Goal: Task Accomplishment & Management: Manage account settings

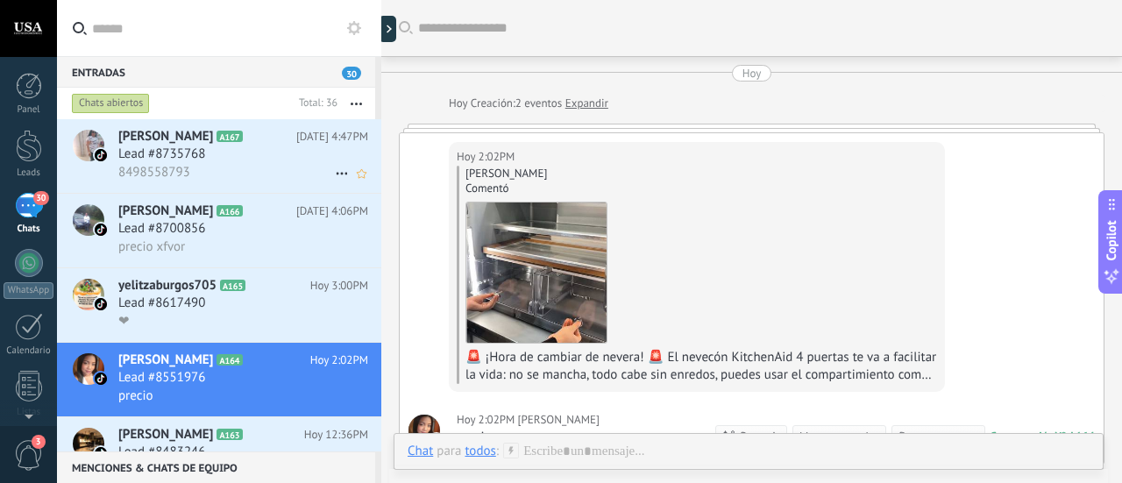
scroll to position [17, 0]
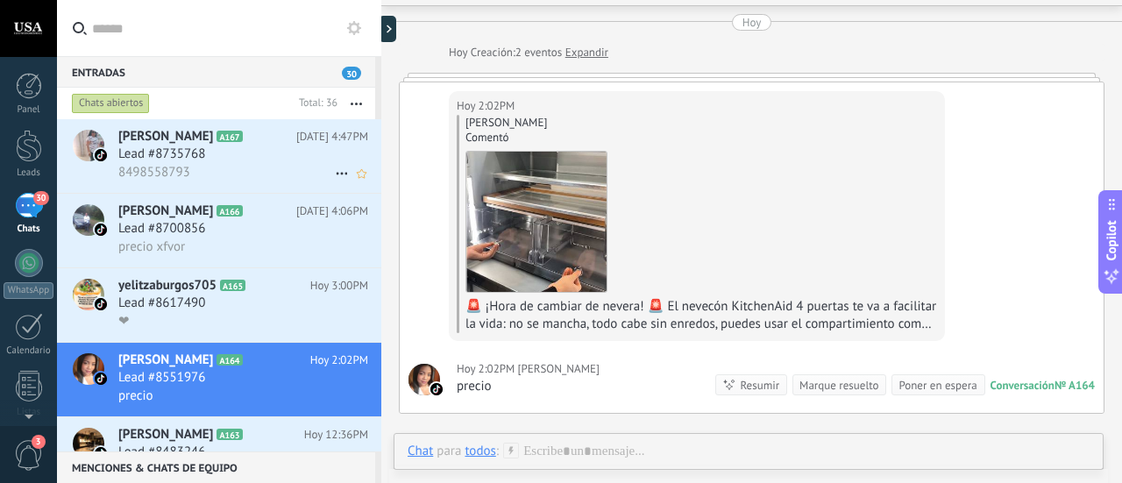
click at [191, 172] on h3 "8498558793" at bounding box center [158, 173] width 81 height 18
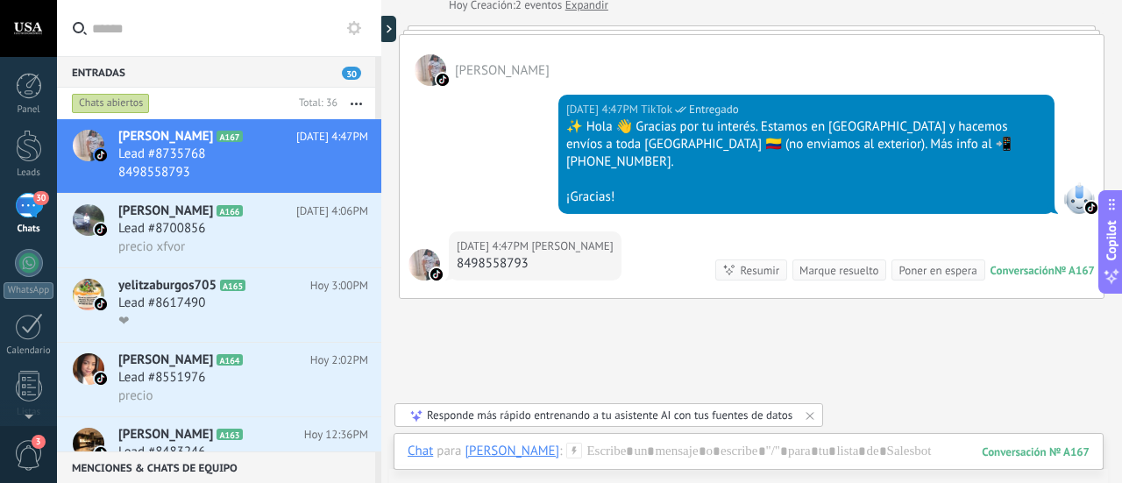
scroll to position [25, 0]
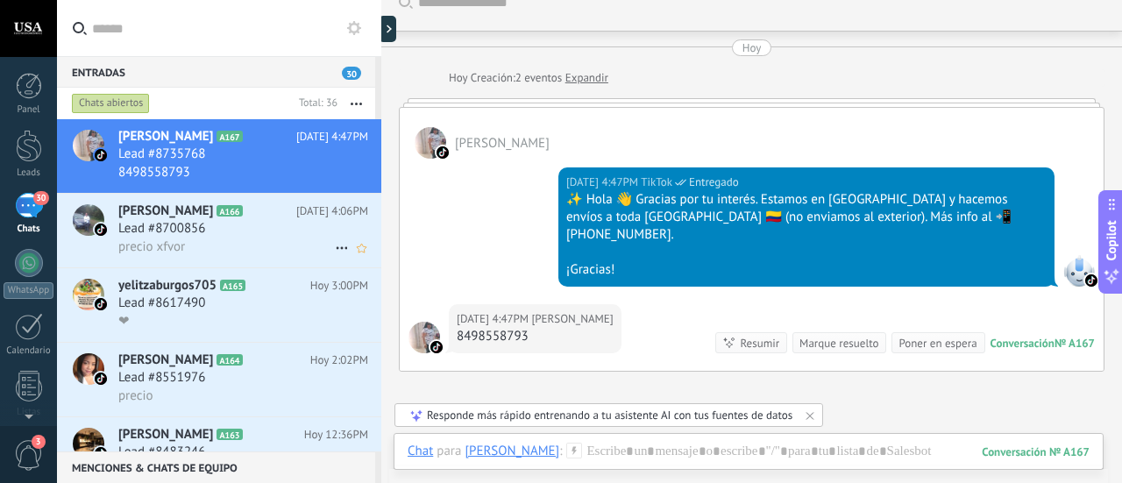
click at [224, 225] on div "Lead #8700856" at bounding box center [243, 229] width 250 height 18
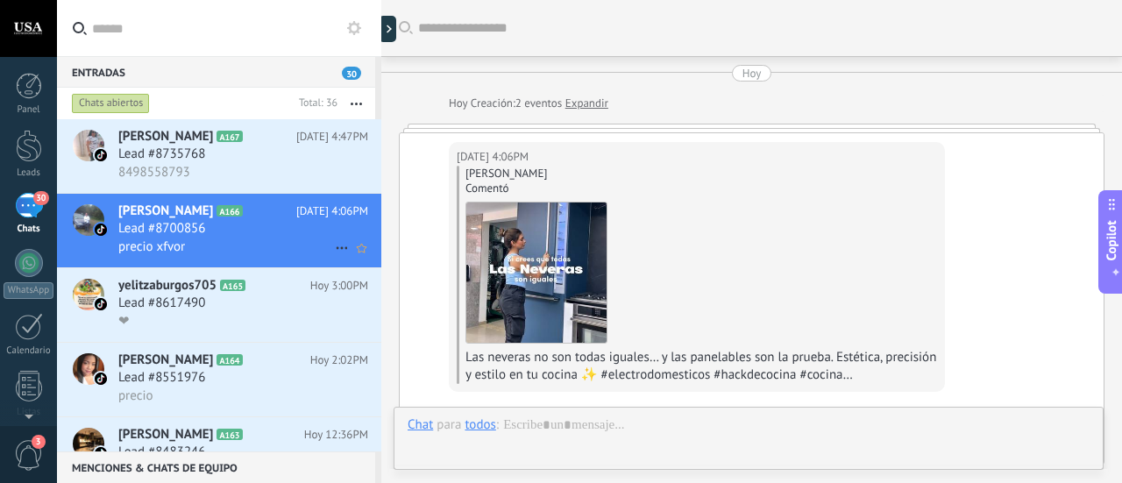
scroll to position [51, 0]
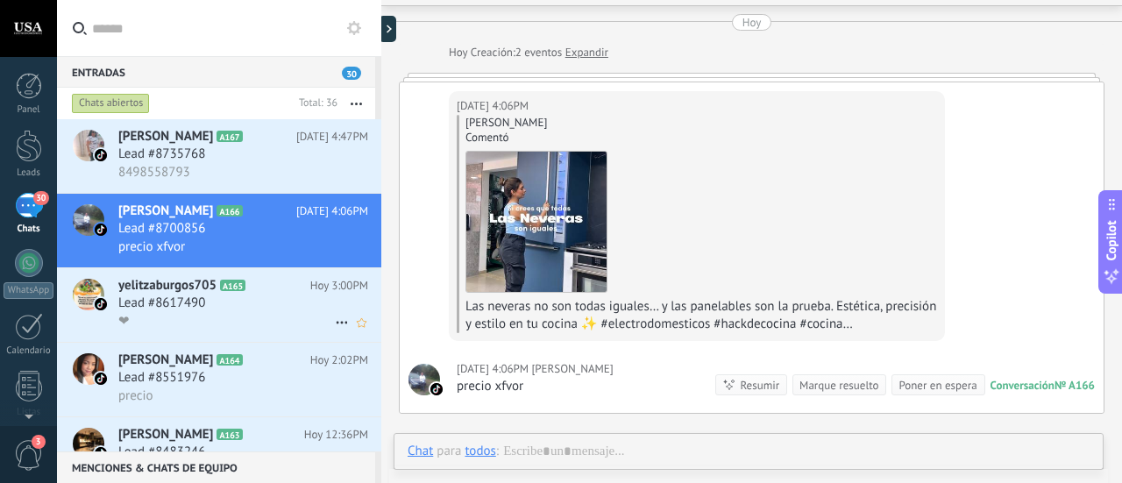
click at [208, 308] on h3 "Lead #8617490" at bounding box center [166, 304] width 96 height 18
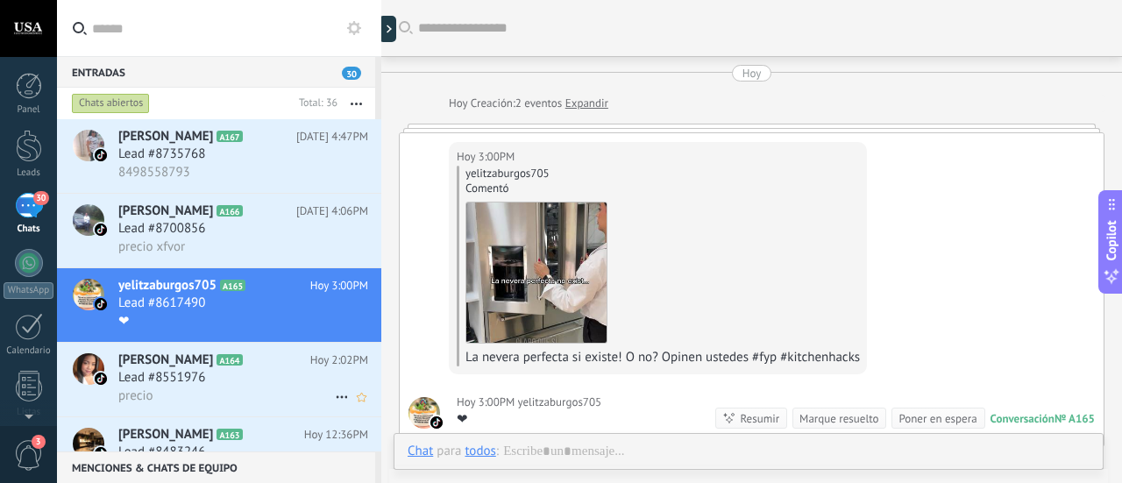
click at [203, 401] on div "precio" at bounding box center [243, 396] width 250 height 18
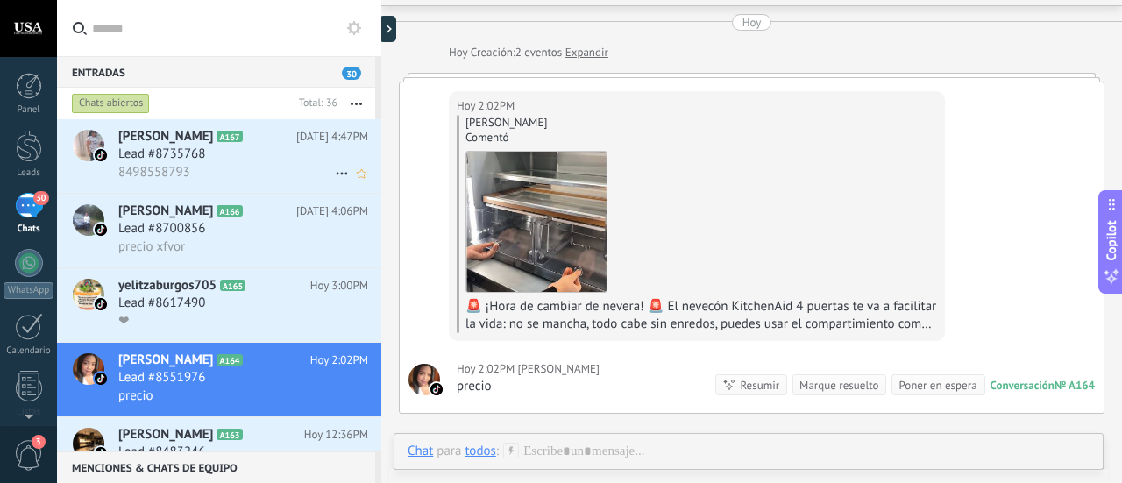
click at [195, 164] on div "8498558793" at bounding box center [243, 172] width 250 height 18
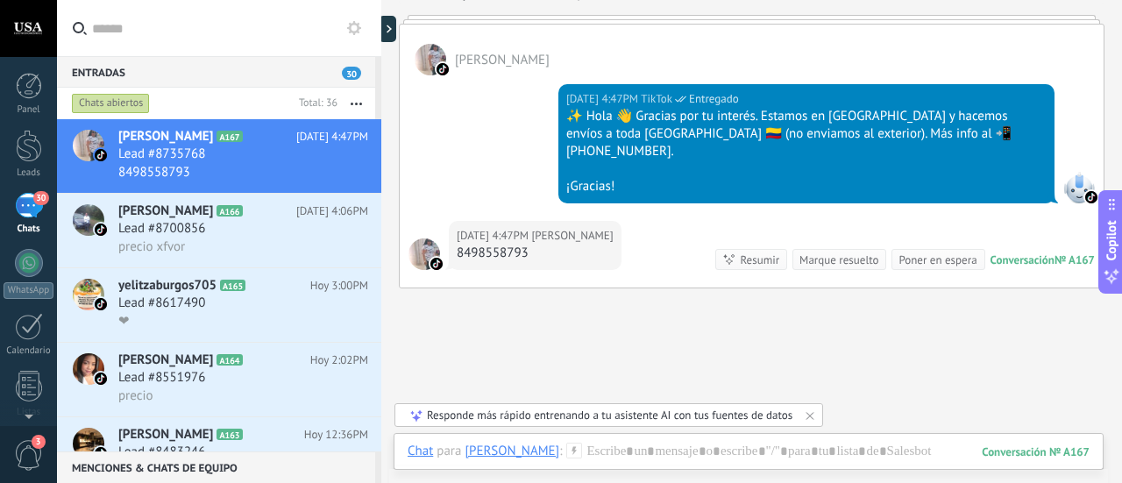
scroll to position [25, 0]
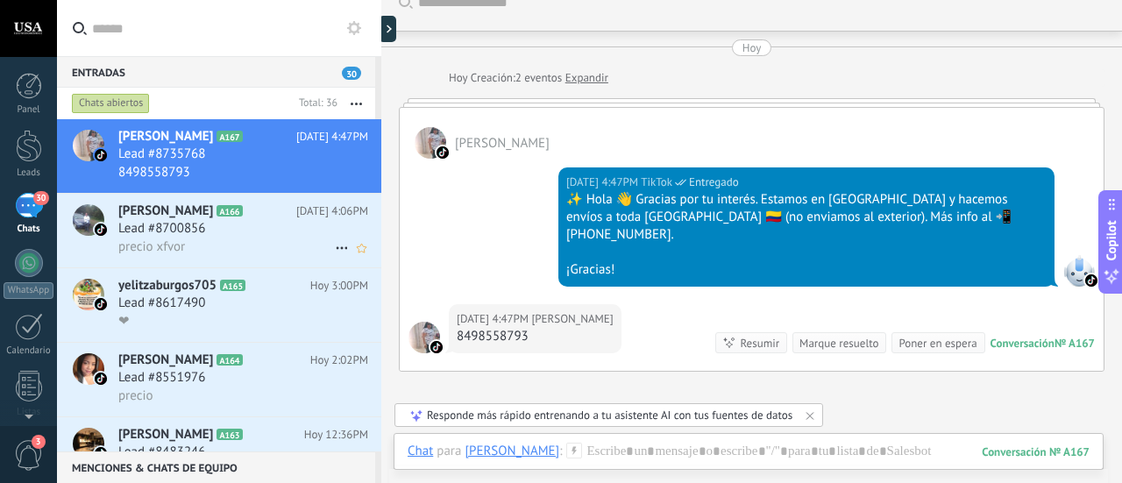
click at [173, 208] on span "[PERSON_NAME]" at bounding box center [165, 211] width 95 height 18
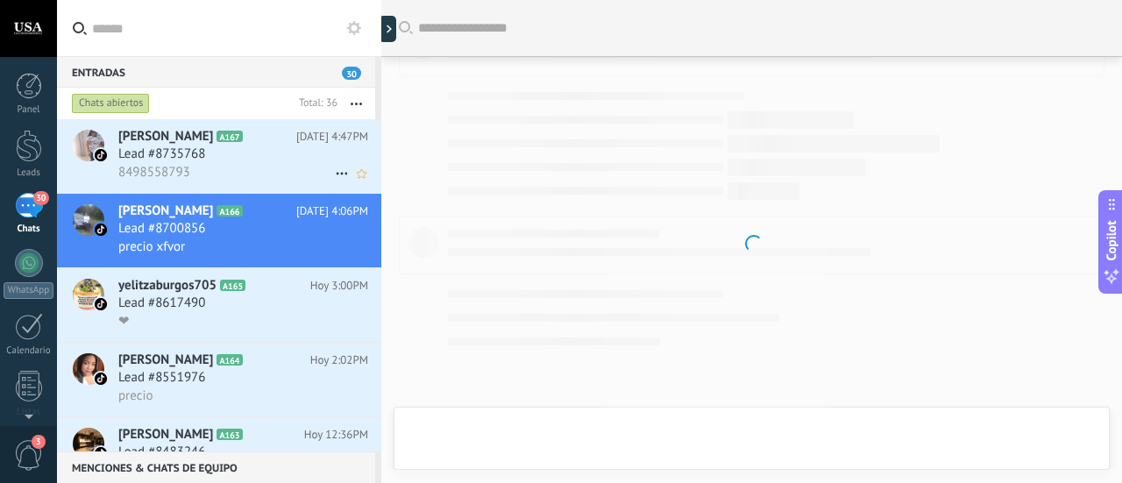
scroll to position [51, 0]
click at [210, 159] on h3 "Lead #8735768" at bounding box center [166, 155] width 96 height 18
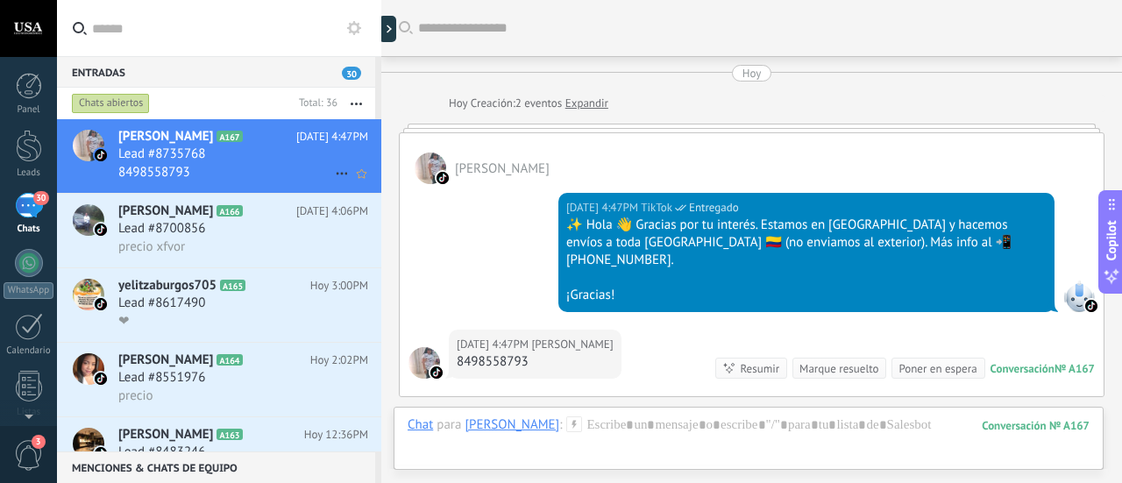
scroll to position [201, 0]
